Goal: Task Accomplishment & Management: Use online tool/utility

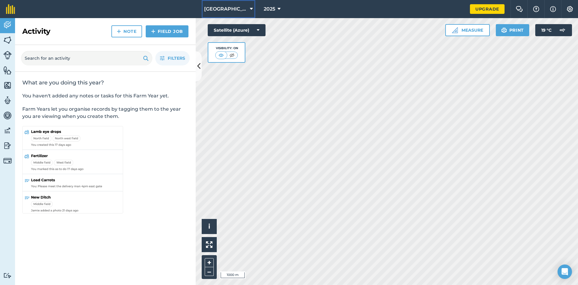
click at [226, 11] on span "[GEOGRAPHIC_DATA]" at bounding box center [225, 8] width 43 height 7
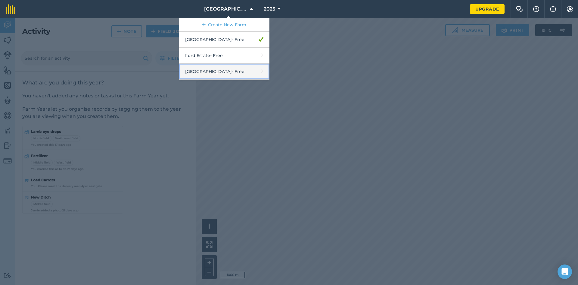
click at [216, 77] on link "[GEOGRAPHIC_DATA] - Free" at bounding box center [224, 72] width 90 height 16
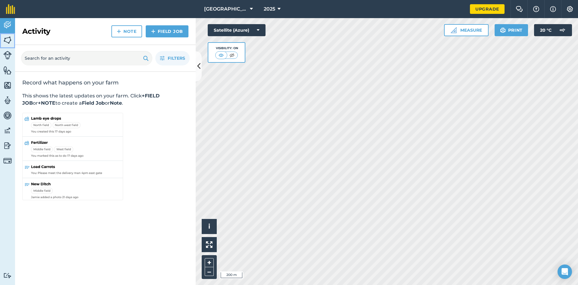
click at [10, 41] on img at bounding box center [7, 40] width 8 height 9
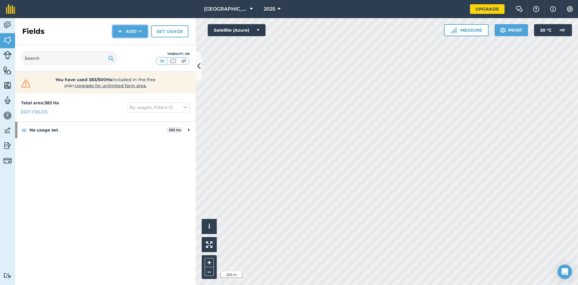
click at [132, 35] on button "Add" at bounding box center [130, 31] width 35 height 12
click at [130, 42] on link "Draw" at bounding box center [130, 44] width 33 height 13
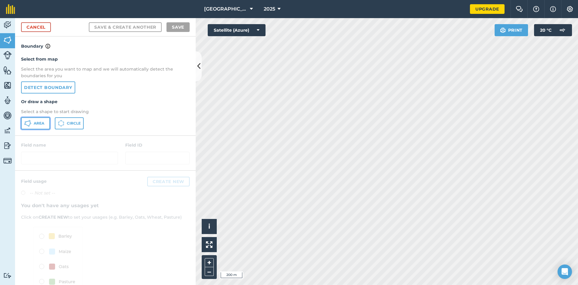
click at [40, 123] on span "Area" at bounding box center [39, 123] width 11 height 5
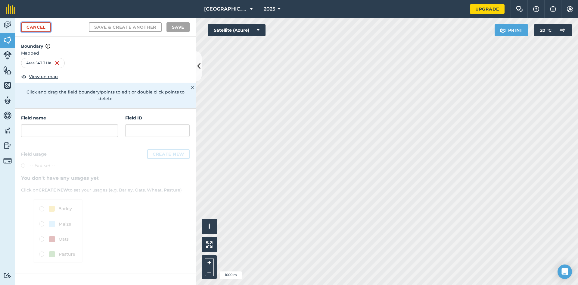
click at [42, 26] on link "Cancel" at bounding box center [36, 27] width 30 height 10
